Goal: Check status: Check status

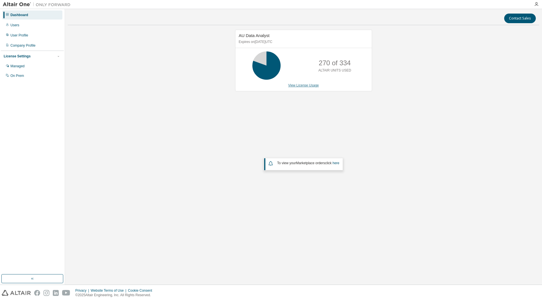
click at [297, 85] on link "View License Usage" at bounding box center [303, 85] width 31 height 4
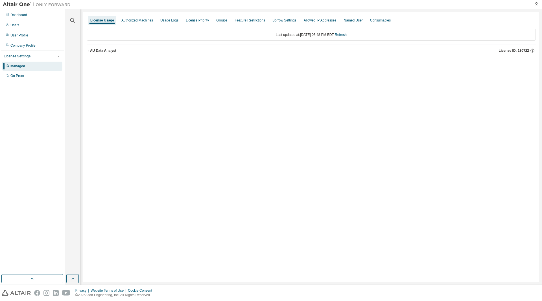
click at [88, 49] on icon "button" at bounding box center [88, 50] width 3 height 3
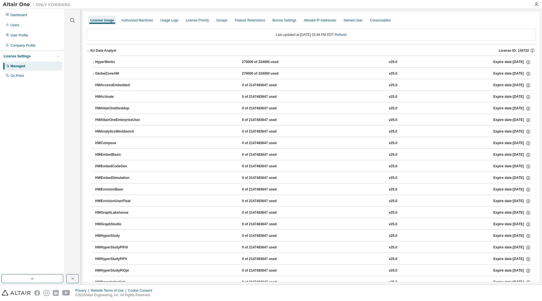
click at [93, 63] on icon "button" at bounding box center [93, 61] width 3 height 3
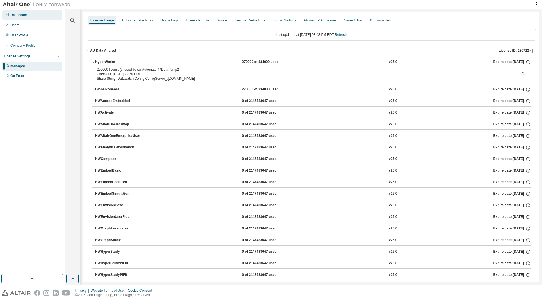
click at [27, 15] on div "Dashboard" at bounding box center [18, 15] width 17 height 5
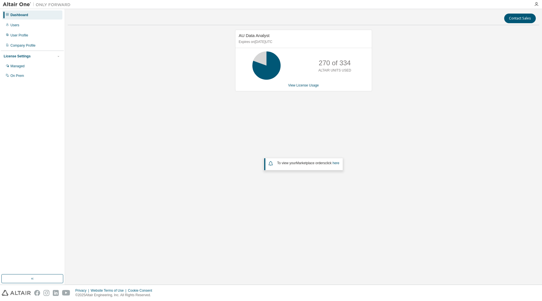
click at [203, 230] on div "Contact Sales AU Data Analyst Expires on [DATE] UTC 270 of 334 ALTAIR UNITS USE…" at bounding box center [304, 147] width 472 height 270
click at [392, 122] on div "AU Data Analyst Expires on [DATE] UTC 270 of 334 ALTAIR UNITS USED View License…" at bounding box center [304, 127] width 472 height 195
